Goal: Download file/media

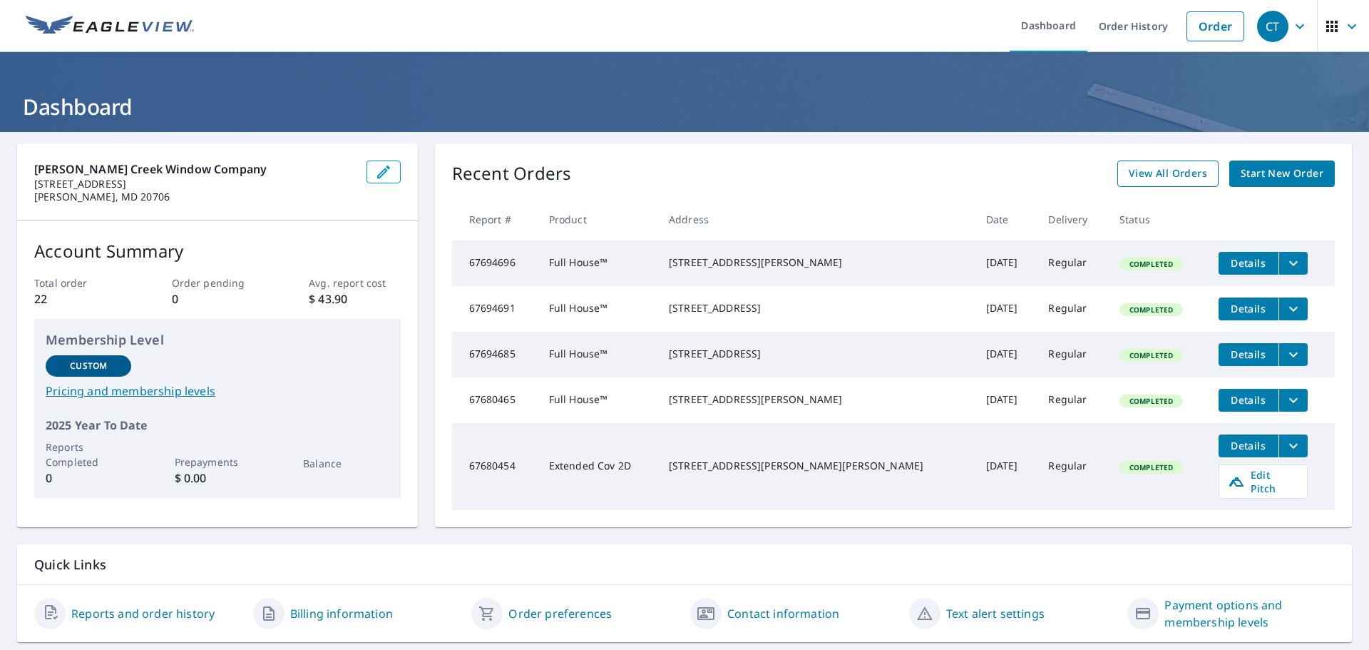
click at [1154, 179] on span "View All Orders" at bounding box center [1168, 174] width 78 height 18
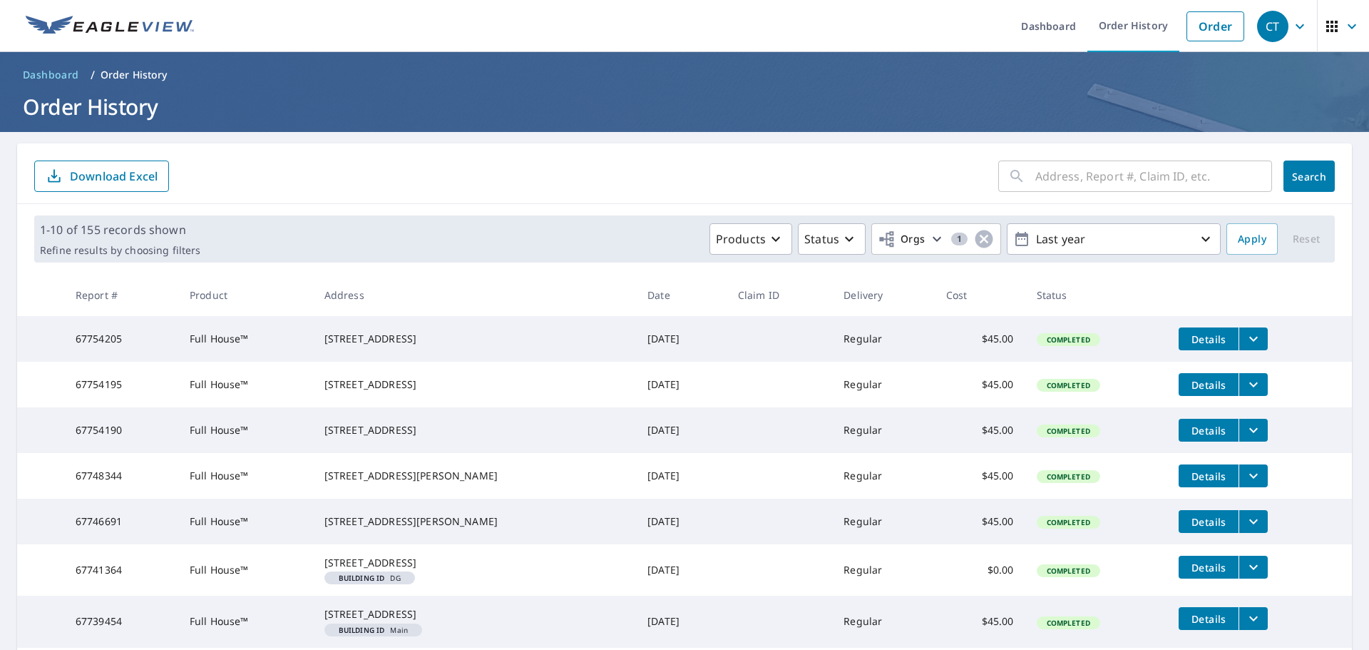
click at [1249, 441] on button "filesDropdownBtn-67754190" at bounding box center [1253, 430] width 29 height 23
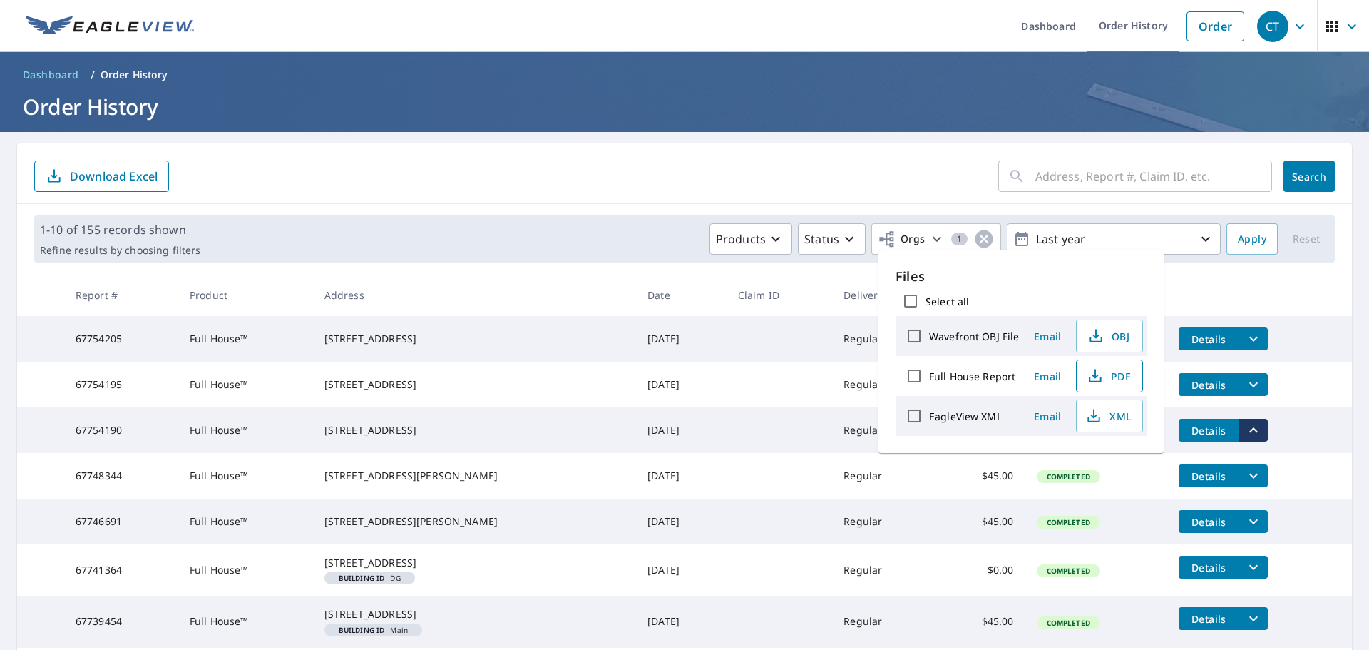
click at [1116, 378] on span "PDF" at bounding box center [1108, 375] width 46 height 17
click at [642, 404] on td "[DATE]" at bounding box center [681, 385] width 91 height 46
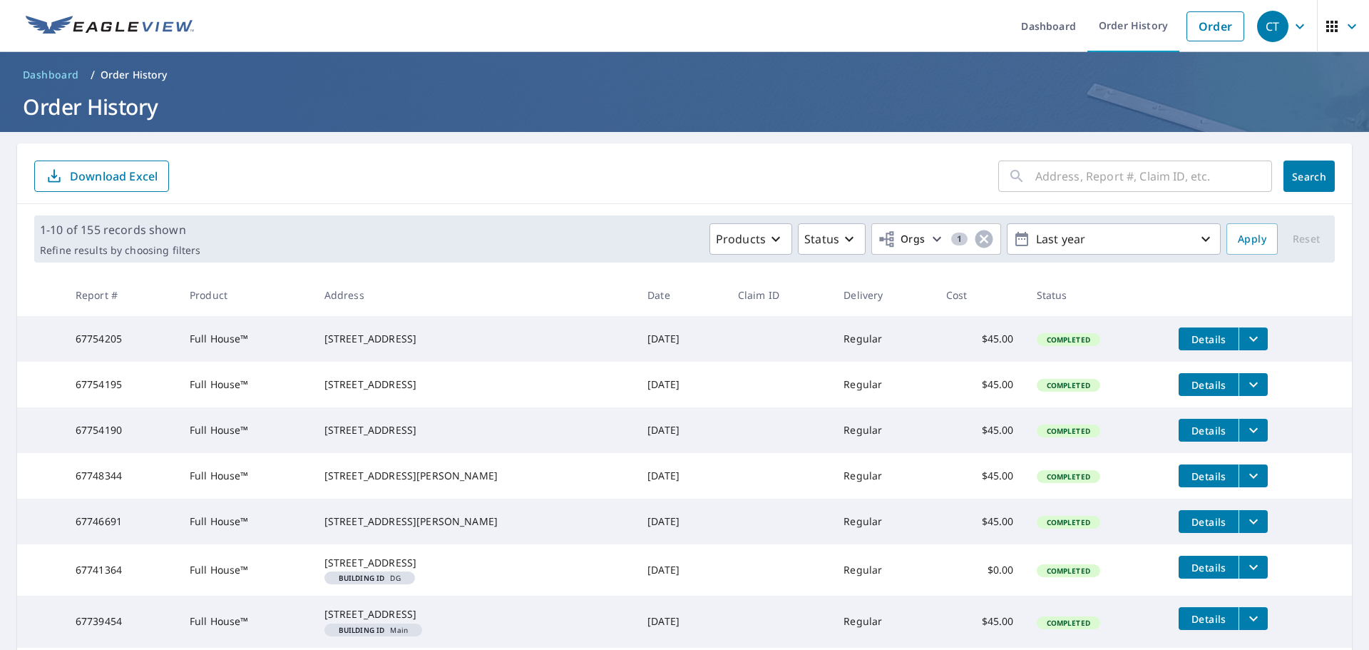
click at [1270, 394] on td "Details" at bounding box center [1259, 385] width 185 height 46
click at [1252, 392] on button "filesDropdownBtn-67754195" at bounding box center [1253, 384] width 29 height 23
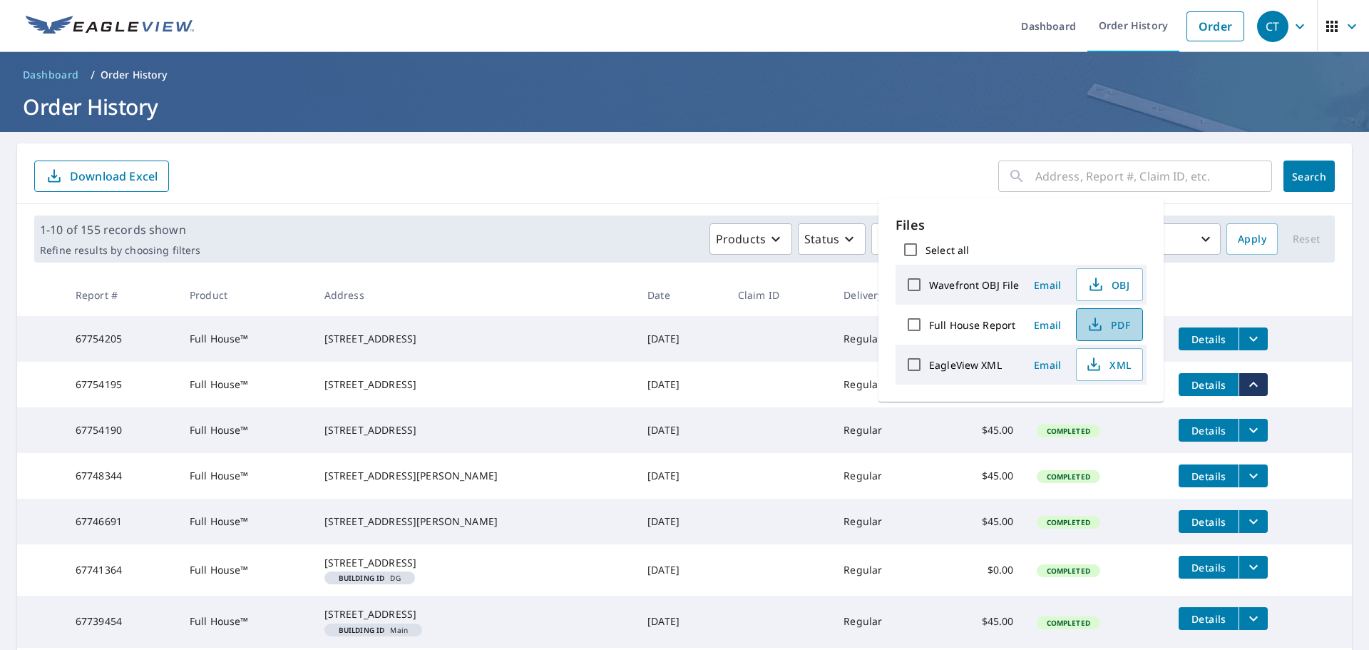
click at [1114, 325] on span "PDF" at bounding box center [1108, 324] width 46 height 17
